Goal: Information Seeking & Learning: Learn about a topic

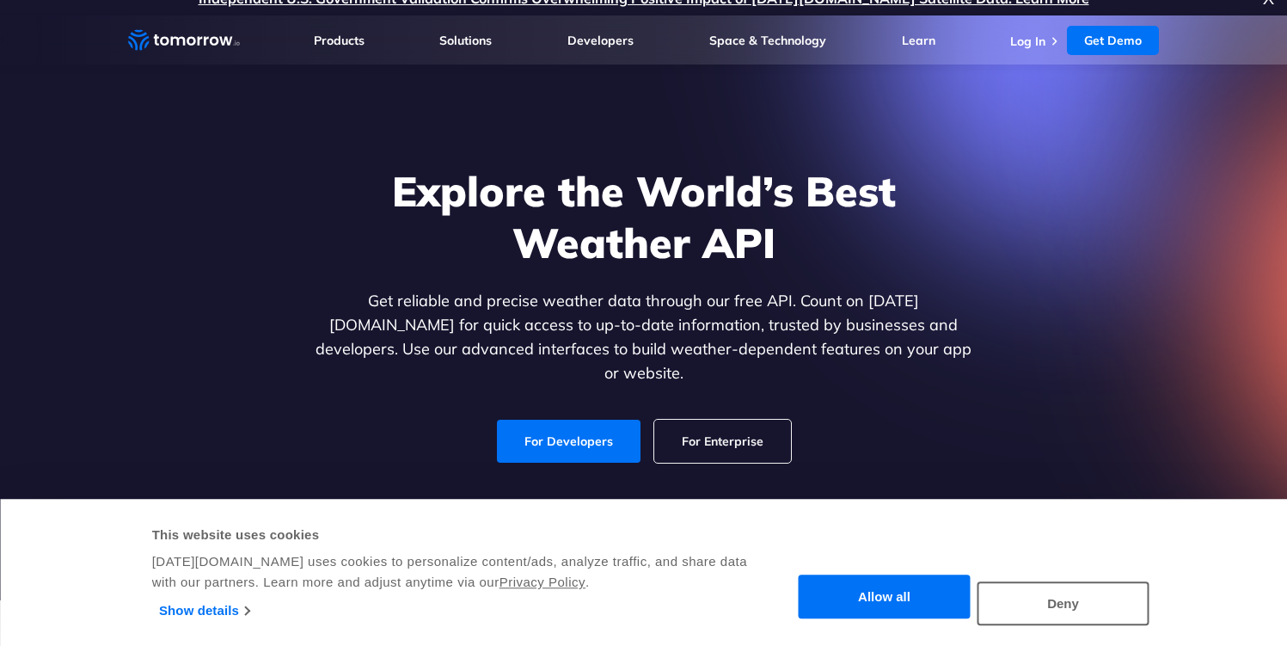
scroll to position [28, 0]
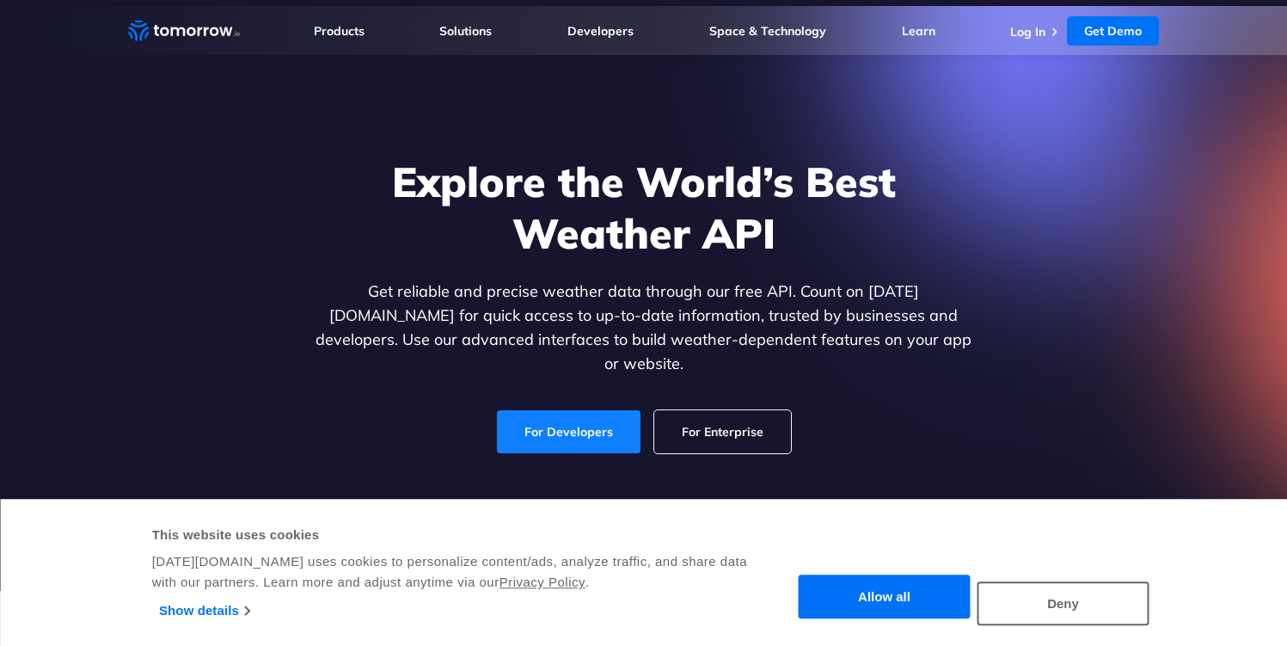
click at [586, 410] on link "For Developers" at bounding box center [569, 431] width 144 height 43
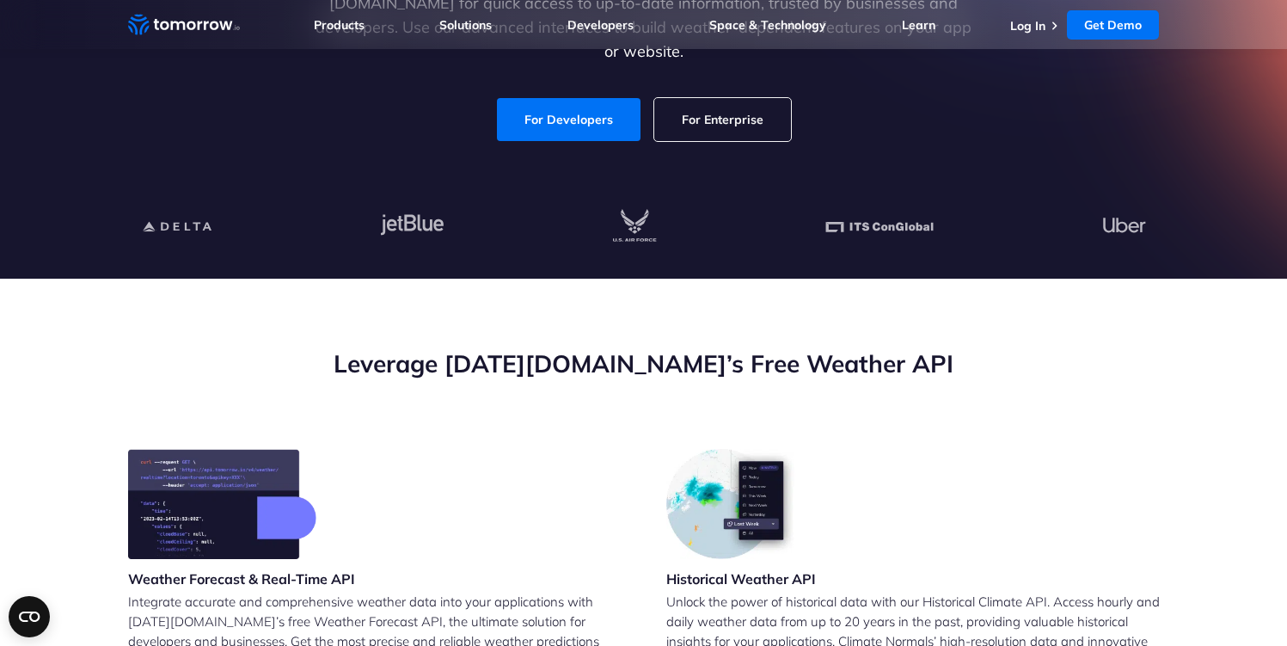
scroll to position [340, 0]
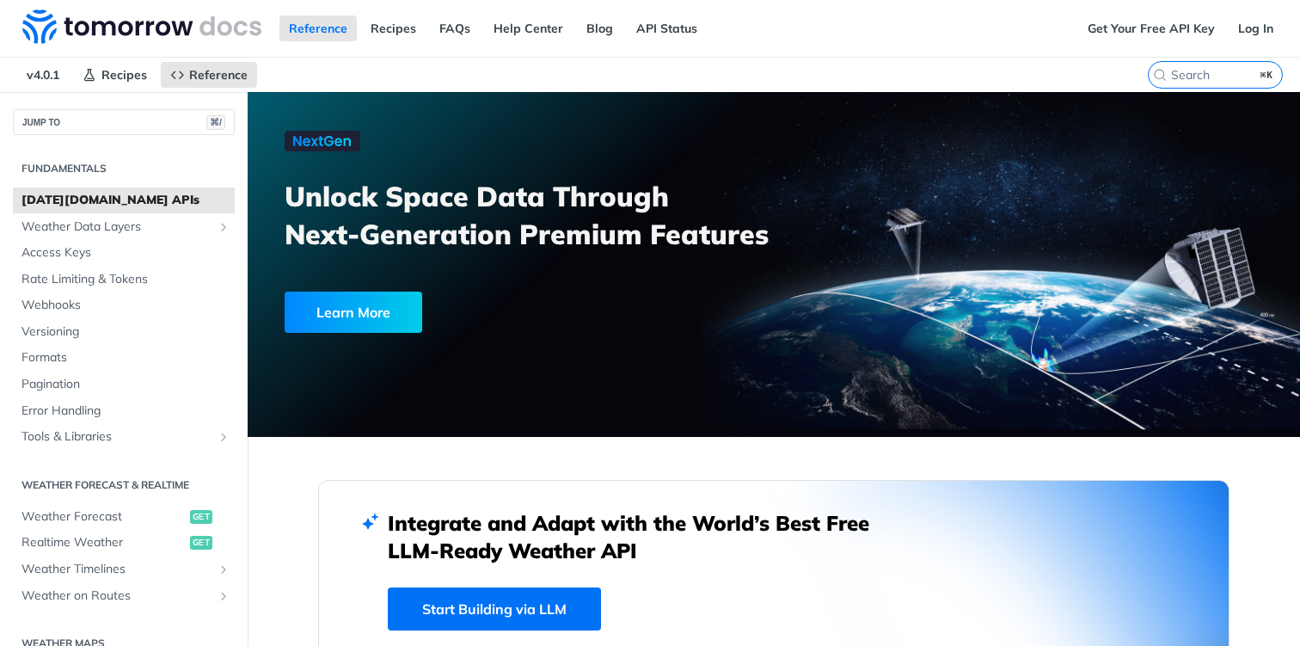
scroll to position [204, 0]
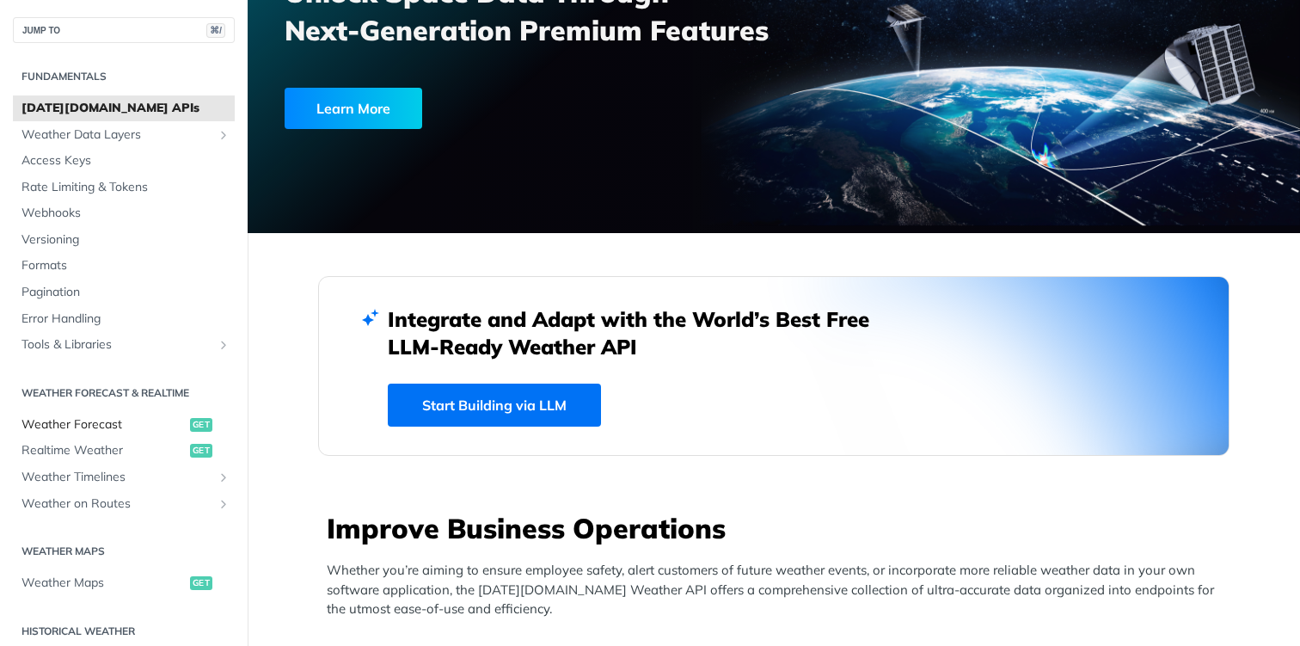
click at [98, 419] on span "Weather Forecast" at bounding box center [103, 424] width 164 height 17
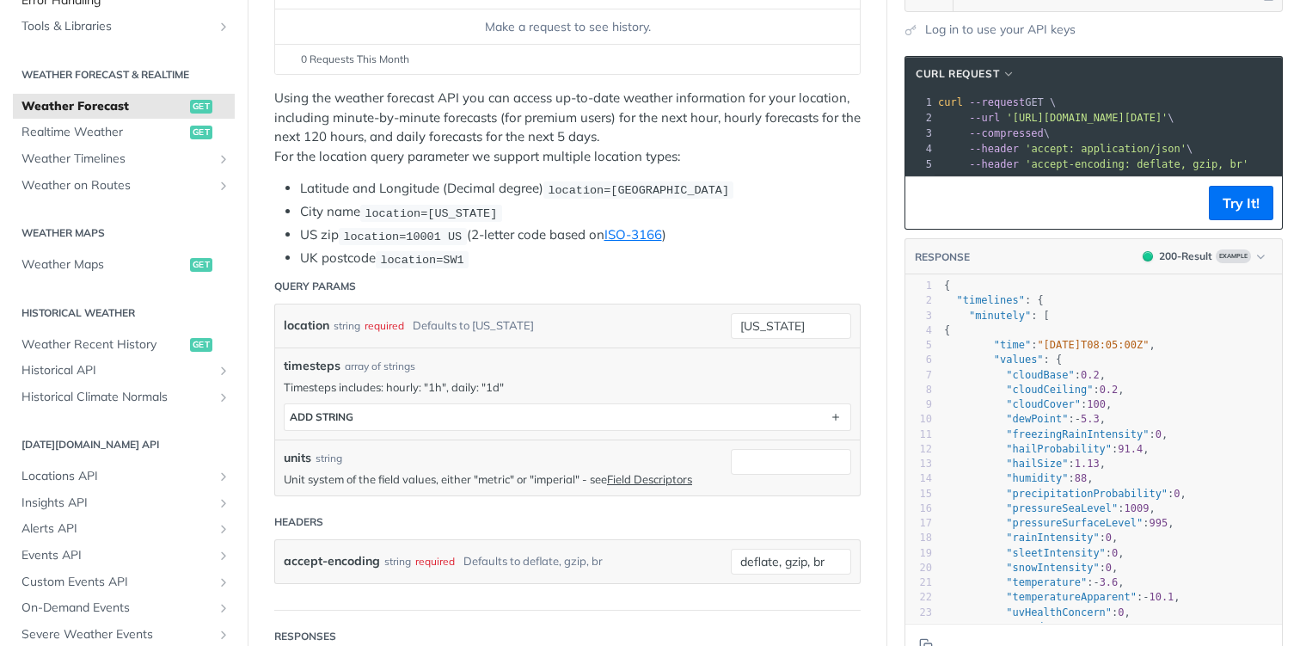
scroll to position [395, 0]
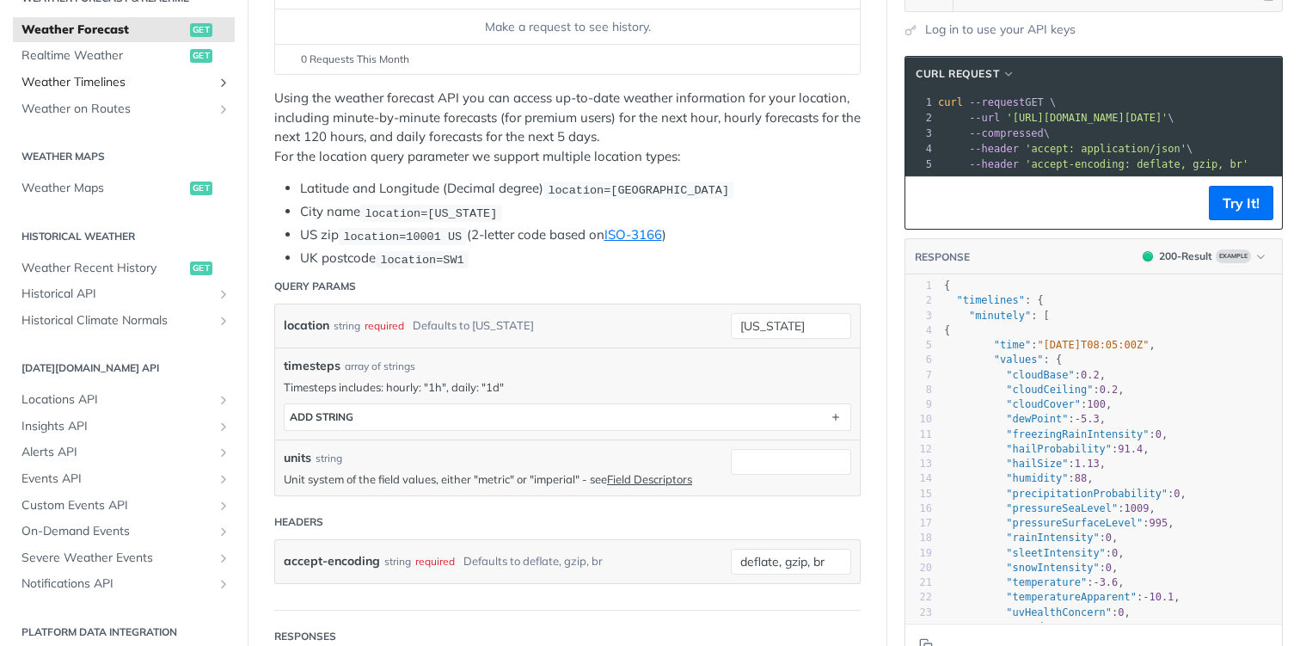
click at [124, 89] on span "Weather Timelines" at bounding box center [116, 82] width 191 height 17
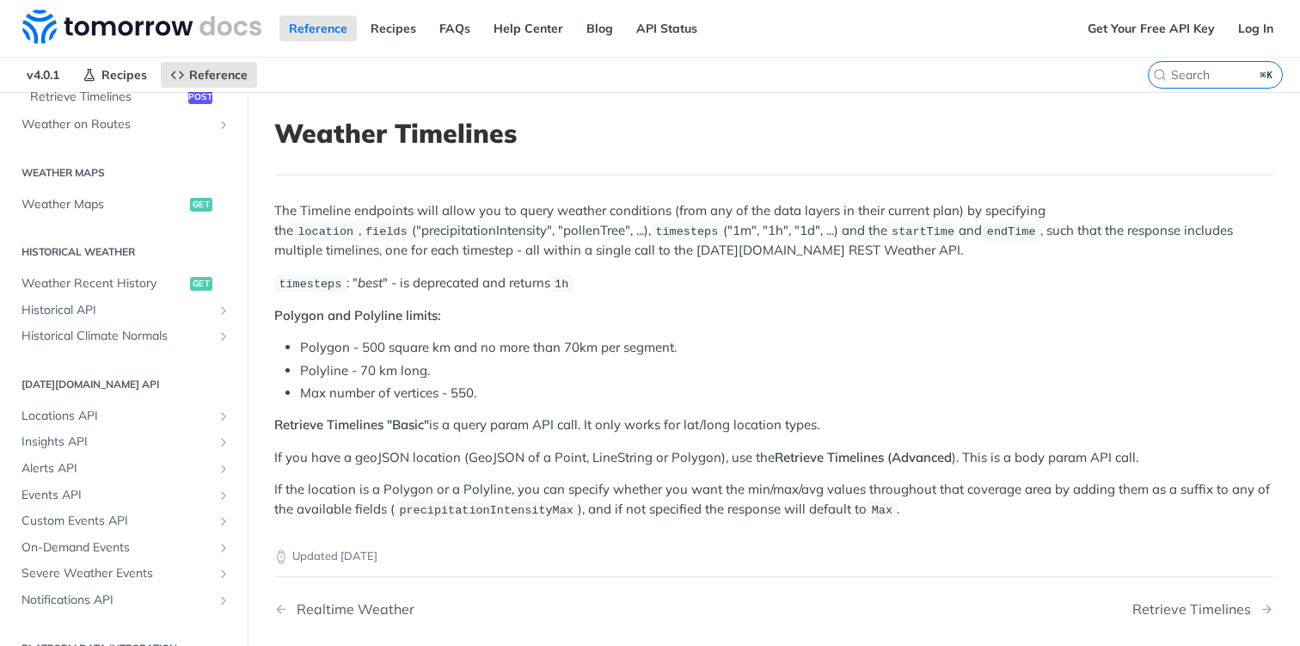
scroll to position [525, 0]
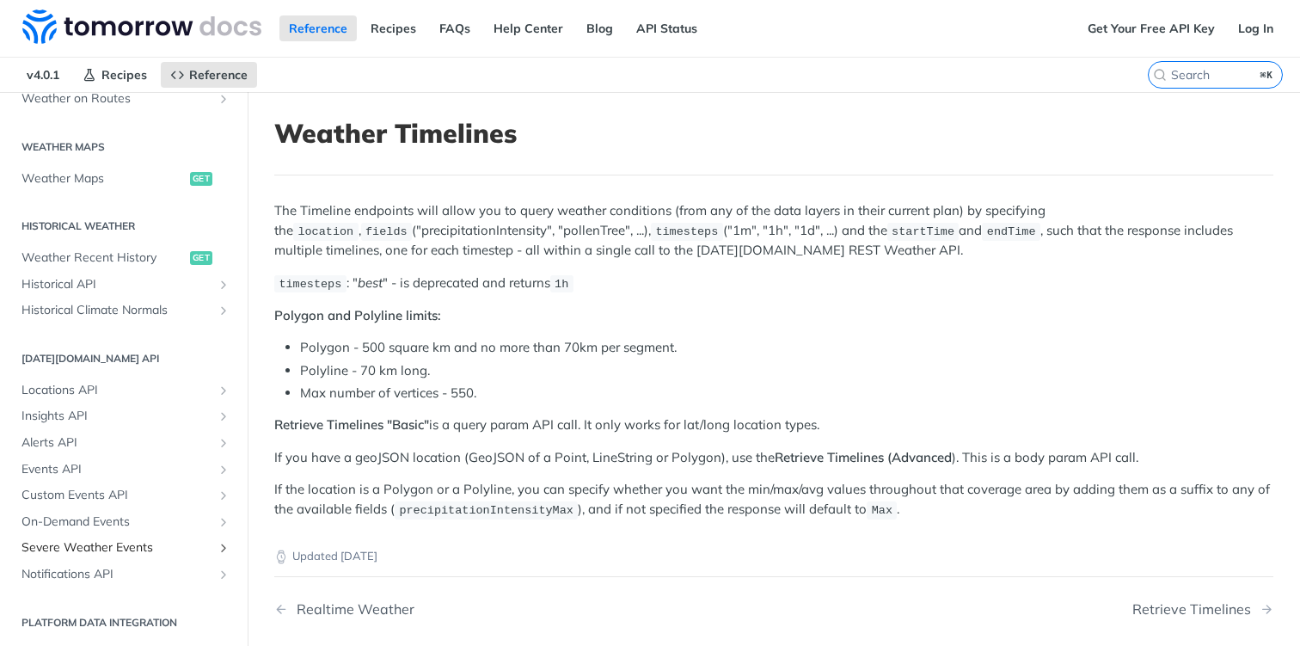
click at [170, 539] on span "Severe Weather Events" at bounding box center [116, 547] width 191 height 17
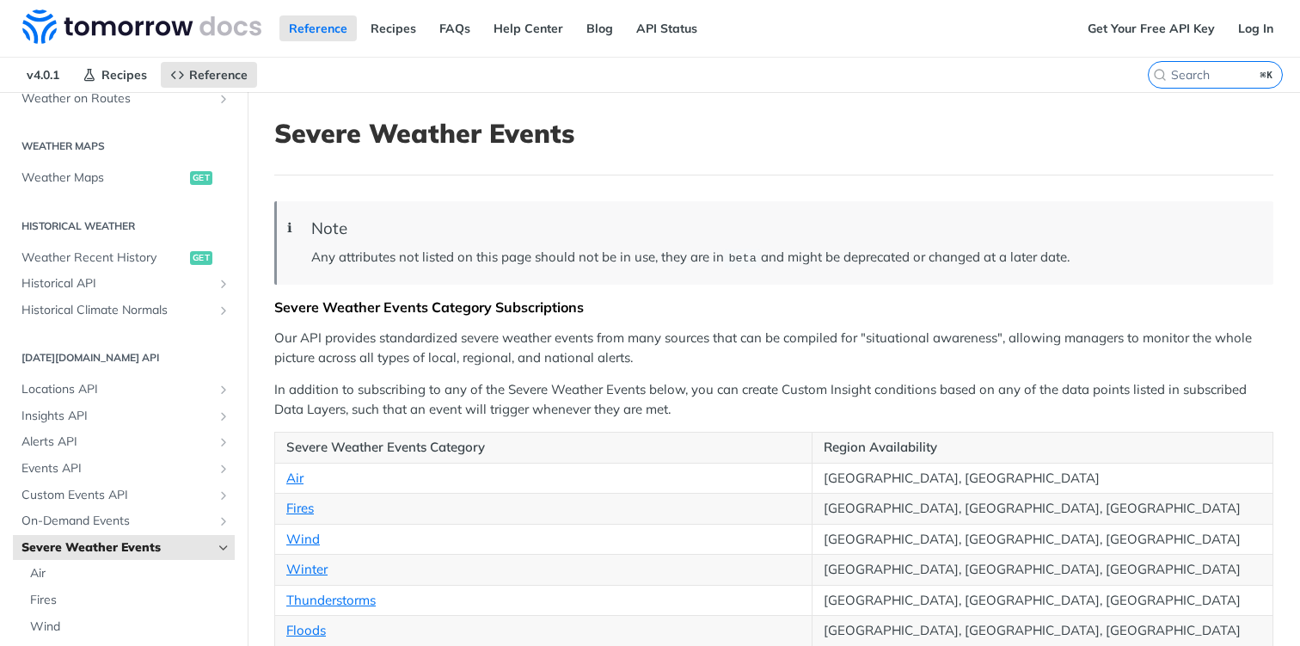
scroll to position [303, 0]
